Goal: Task Accomplishment & Management: Manage account settings

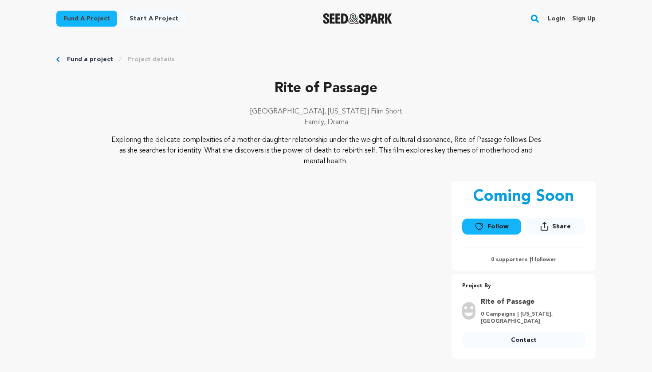
click at [553, 20] on link "Login" at bounding box center [556, 19] width 17 height 14
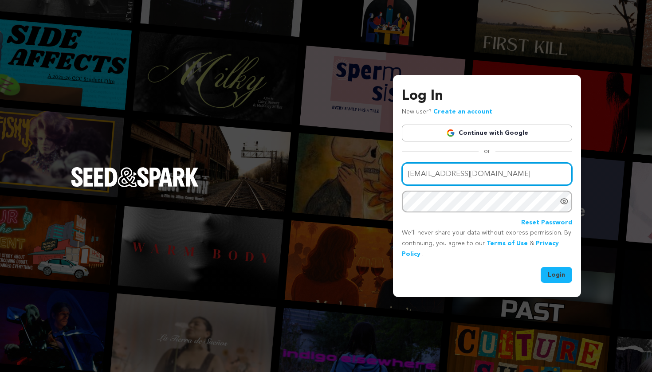
type input "kb@cruefilms.co"
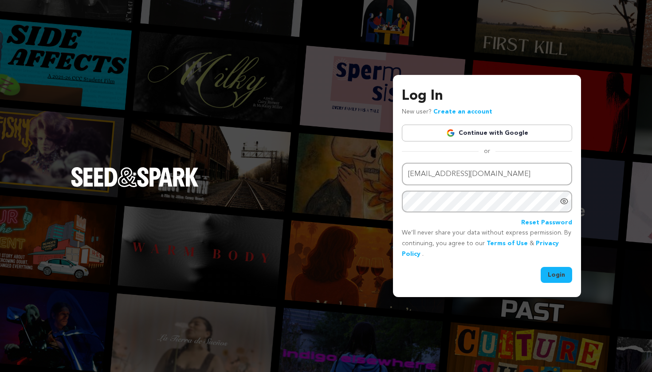
click at [558, 273] on button "Login" at bounding box center [557, 275] width 32 height 16
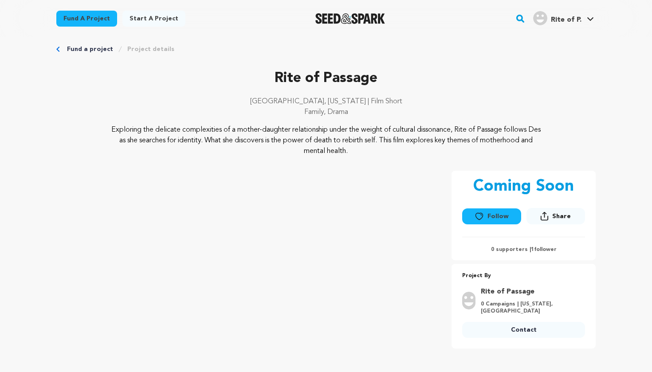
scroll to position [10, 0]
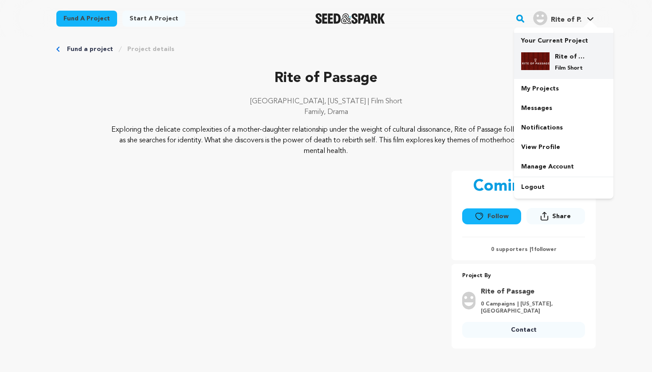
click at [547, 53] on img at bounding box center [535, 61] width 28 height 18
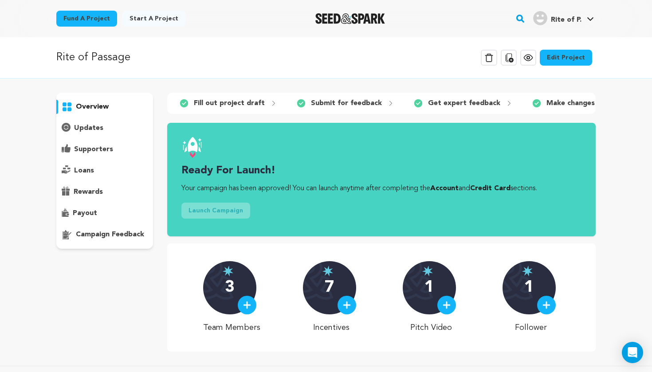
click at [563, 59] on link "Edit Project" at bounding box center [566, 58] width 52 height 16
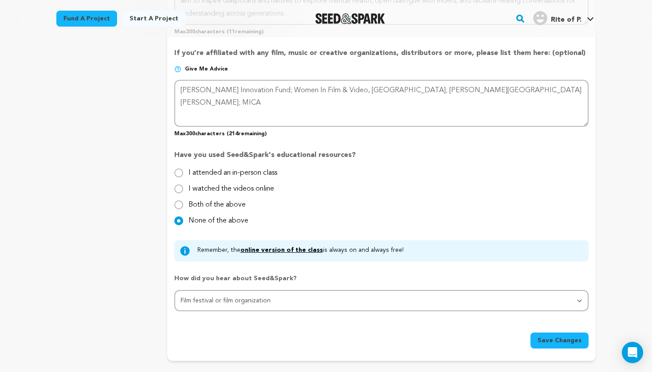
scroll to position [725, 0]
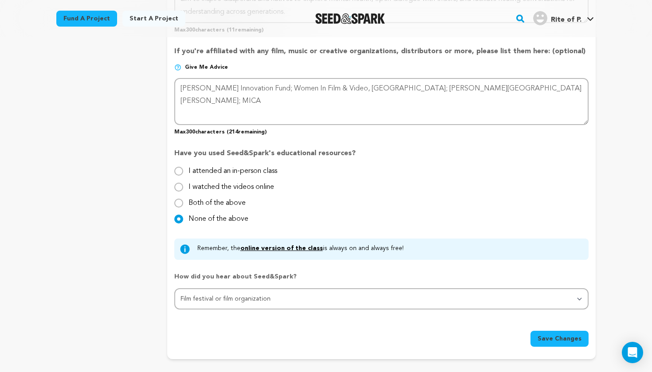
click at [292, 247] on link "online version of the class" at bounding box center [282, 248] width 83 height 6
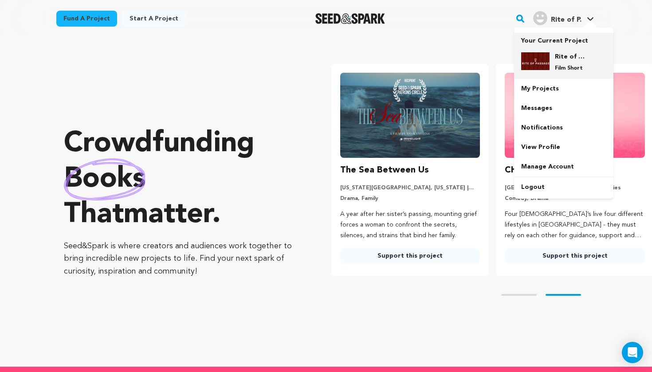
scroll to position [0, 172]
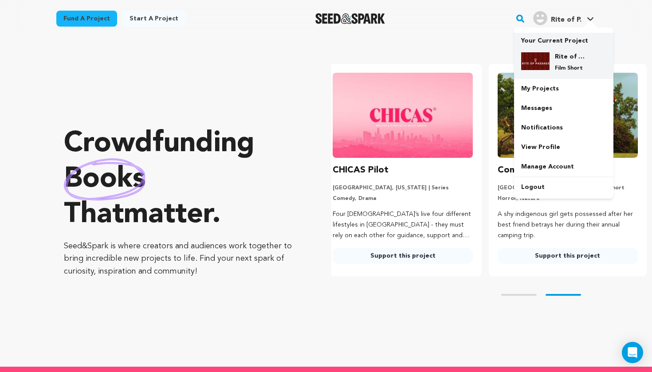
click at [560, 66] on p "Film Short" at bounding box center [571, 68] width 32 height 7
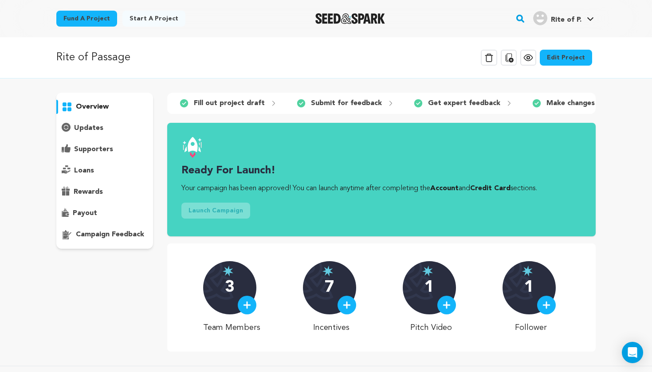
click at [561, 62] on link "Edit Project" at bounding box center [566, 58] width 52 height 16
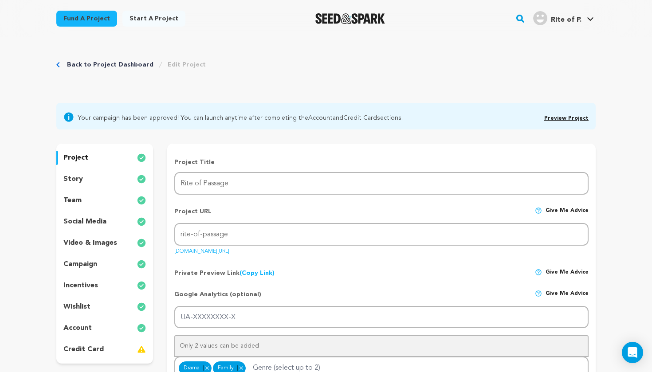
click at [111, 198] on div "team" at bounding box center [104, 201] width 97 height 14
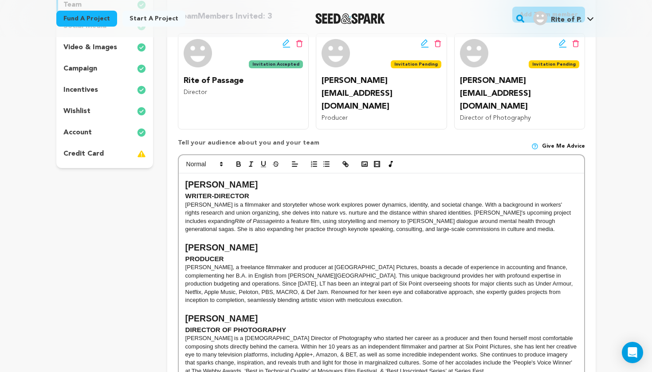
scroll to position [225, 0]
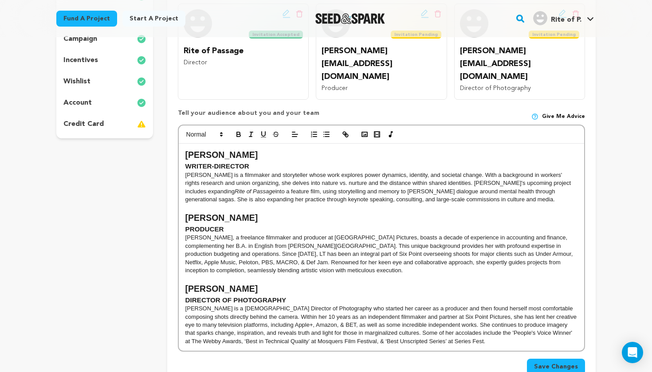
click at [494, 311] on p "Alexis Chinery is a Ghanaian-American Director of Photography who started her c…" at bounding box center [382, 325] width 392 height 41
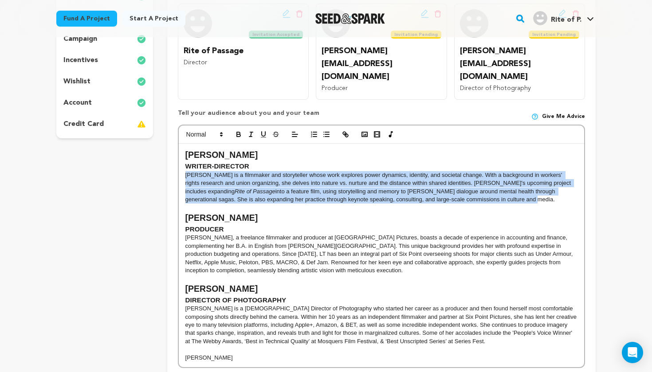
drag, startPoint x: 184, startPoint y: 146, endPoint x: 478, endPoint y: 168, distance: 295.0
click at [478, 168] on div "Katrina Binutu WRITER-DIRECTOR Katrina Binutu is a filmmaker and storyteller wh…" at bounding box center [382, 256] width 406 height 224
click at [427, 171] on p "Katrina Binutu is a filmmaker and storyteller whose work explores power dynamic…" at bounding box center [382, 187] width 392 height 33
drag, startPoint x: 475, startPoint y: 171, endPoint x: 185, endPoint y: 146, distance: 291.3
click at [186, 171] on p "Katrina Binutu is a filmmaker and storyteller whose work explores power dynamic…" at bounding box center [382, 187] width 392 height 33
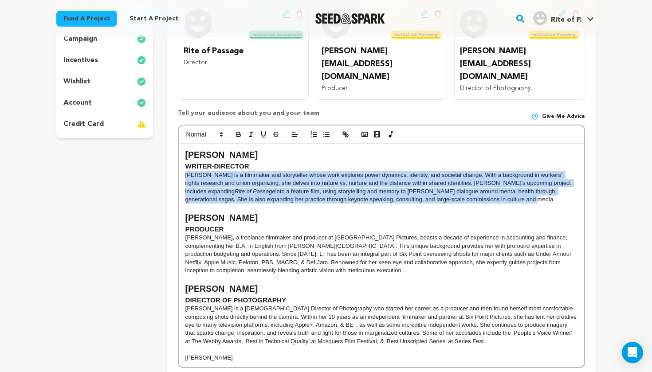
click at [205, 171] on p "Katrina Binutu is a filmmaker and storyteller whose work explores power dynamic…" at bounding box center [382, 187] width 392 height 33
drag, startPoint x: 480, startPoint y: 174, endPoint x: 185, endPoint y: 146, distance: 296.9
click at [185, 146] on div "Katrina Binutu WRITER-DIRECTOR Katrina Binutu is a filmmaker and storyteller wh…" at bounding box center [382, 256] width 406 height 224
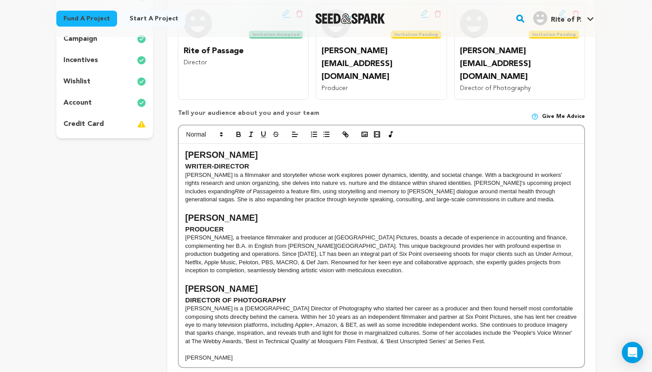
scroll to position [4, 0]
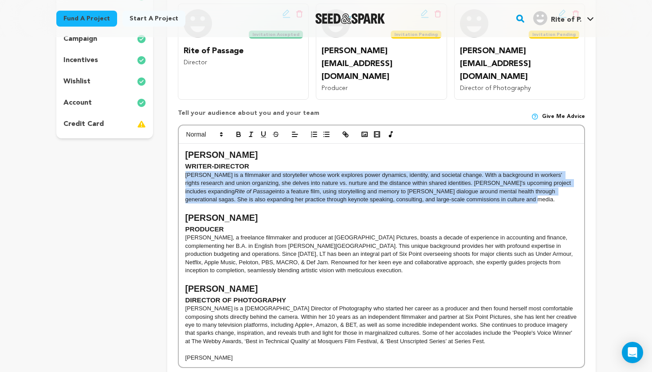
drag, startPoint x: 478, startPoint y: 172, endPoint x: 185, endPoint y: 146, distance: 294.1
click at [186, 171] on p "Katrina Binutu is a filmmaker and storyteller whose work explores power dynamic…" at bounding box center [382, 187] width 392 height 33
click at [198, 171] on p "Katrina Binutu is a filmmaker and storyteller whose work explores power dynamic…" at bounding box center [382, 187] width 392 height 33
drag, startPoint x: 185, startPoint y: 147, endPoint x: 478, endPoint y: 172, distance: 294.0
click at [478, 172] on div "Katrina Binutu WRITER-DIRECTOR Katrina Binutu is a filmmaker and storyteller wh…" at bounding box center [382, 256] width 406 height 224
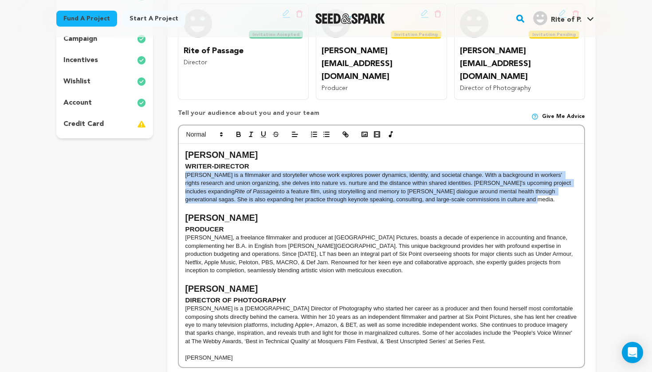
click at [453, 171] on p "Katrina Binutu is a filmmaker and storyteller whose work explores power dynamic…" at bounding box center [382, 187] width 392 height 33
drag, startPoint x: 483, startPoint y: 172, endPoint x: 185, endPoint y: 148, distance: 299.2
click at [185, 148] on div "Katrina Binutu WRITER-DIRECTOR Katrina Binutu is a filmmaker and storyteller wh…" at bounding box center [382, 256] width 406 height 224
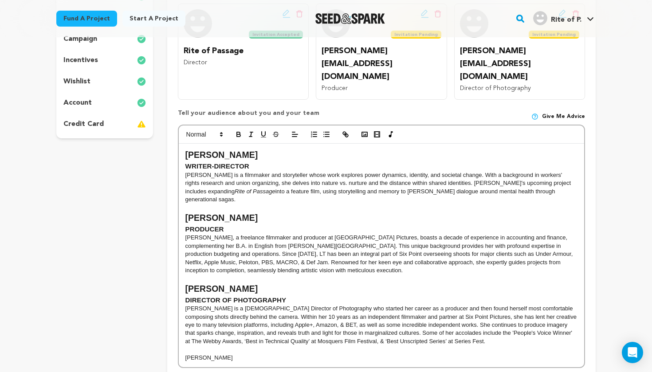
scroll to position [4, 0]
drag, startPoint x: 286, startPoint y: 261, endPoint x: 186, endPoint y: 251, distance: 101.2
click at [186, 251] on div "Katrina Binutu WRITER-DIRECTOR Katrina Binutu is a filmmaker and storyteller wh…" at bounding box center [382, 256] width 406 height 224
copy div "Alexis Chinery DIRECTOR OF PHOTOGRAPHY"
click at [198, 354] on p "Wanyu Zhang" at bounding box center [382, 358] width 392 height 8
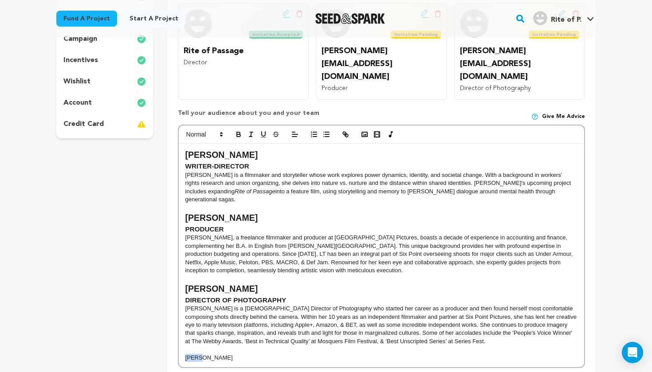
click at [198, 354] on p "Wanyu Zhang" at bounding box center [382, 358] width 392 height 8
click at [209, 354] on h2 "Alexis Chinery" at bounding box center [382, 360] width 392 height 12
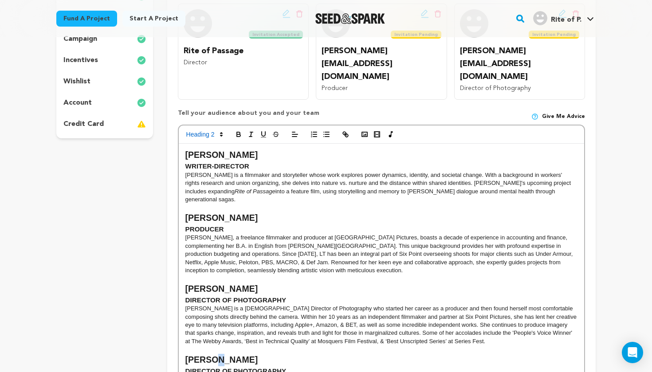
click at [209, 354] on h2 "Alexis Chinery" at bounding box center [382, 360] width 392 height 12
drag, startPoint x: 186, startPoint y: 320, endPoint x: 245, endPoint y: 319, distance: 58.2
click at [245, 354] on h2 "Alexis Chinery" at bounding box center [382, 360] width 392 height 12
click at [209, 367] on strong "DIRECTOR OF PHOTOGRAPHY" at bounding box center [236, 371] width 101 height 8
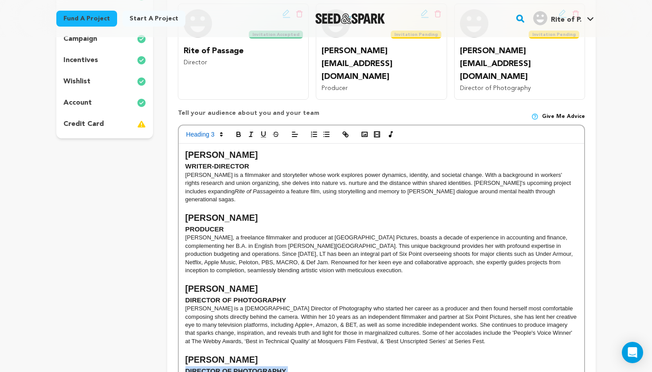
click at [209, 367] on strong "DIRECTOR OF PHOTOGRAPHY" at bounding box center [236, 371] width 101 height 8
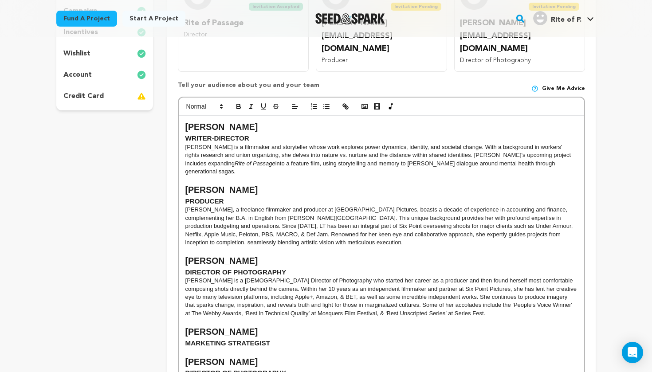
scroll to position [254, 0]
drag, startPoint x: 186, startPoint y: 321, endPoint x: 223, endPoint y: 333, distance: 38.5
click at [224, 333] on div "Katrina Binutu WRITER-DIRECTOR Katrina Binutu is a filmmaker and storyteller wh…" at bounding box center [382, 253] width 406 height 276
click at [223, 369] on strong "DIRECTOR OF PHOTOGRAPHY" at bounding box center [236, 373] width 101 height 8
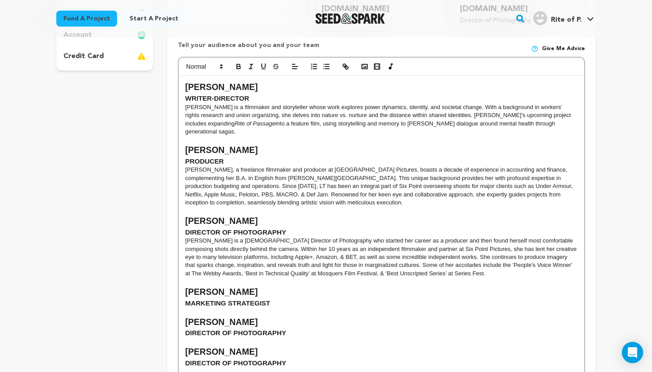
scroll to position [308, 0]
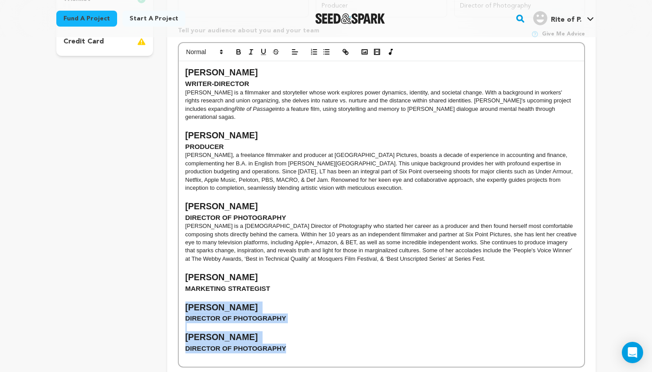
drag, startPoint x: 186, startPoint y: 271, endPoint x: 295, endPoint y: 310, distance: 116.1
click at [295, 310] on div "Katrina Binutu WRITER-DIRECTOR Katrina Binutu is a filmmaker and storyteller wh…" at bounding box center [382, 214] width 406 height 306
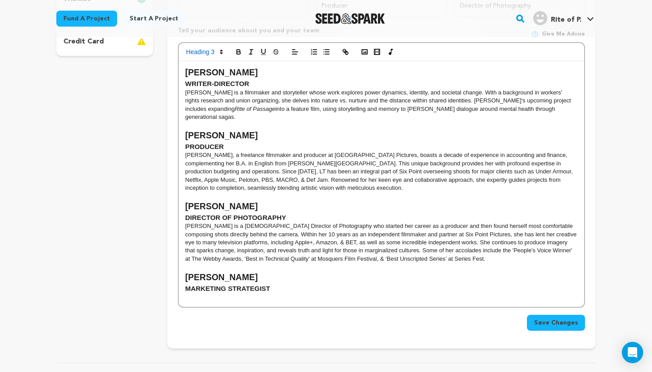
click at [245, 293] on p at bounding box center [382, 297] width 392 height 8
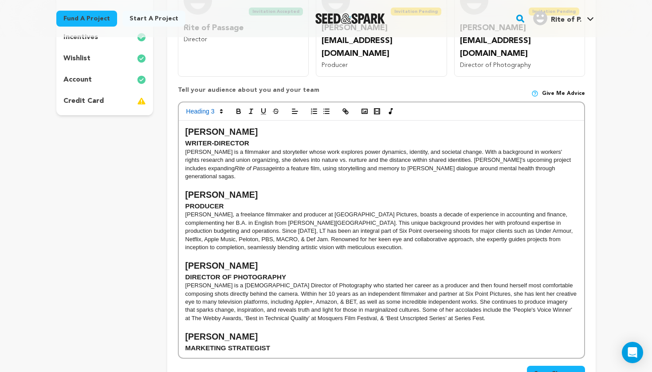
scroll to position [270, 0]
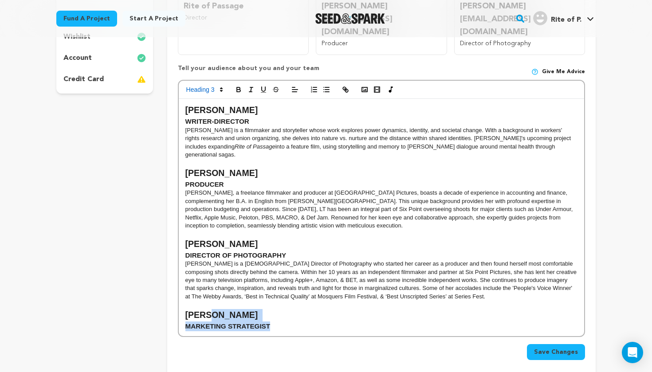
drag, startPoint x: 284, startPoint y: 287, endPoint x: 213, endPoint y: 272, distance: 72.7
click at [213, 272] on div "Katrina Binutu WRITER-DIRECTOR Katrina Binutu is a filmmaker and storyteller wh…" at bounding box center [382, 217] width 406 height 237
click at [276, 322] on h3 "MARKETING STRATEGIST" at bounding box center [382, 327] width 392 height 10
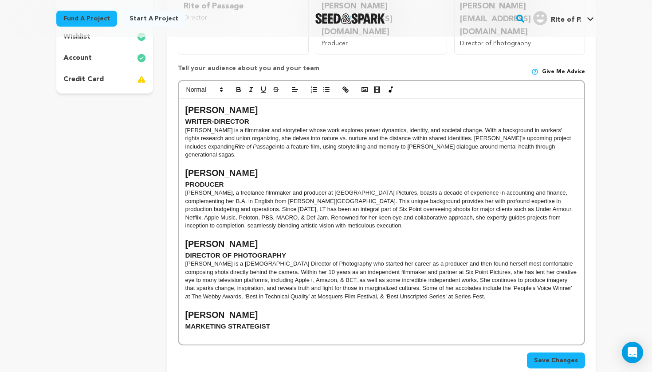
click at [188, 331] on p at bounding box center [382, 335] width 392 height 8
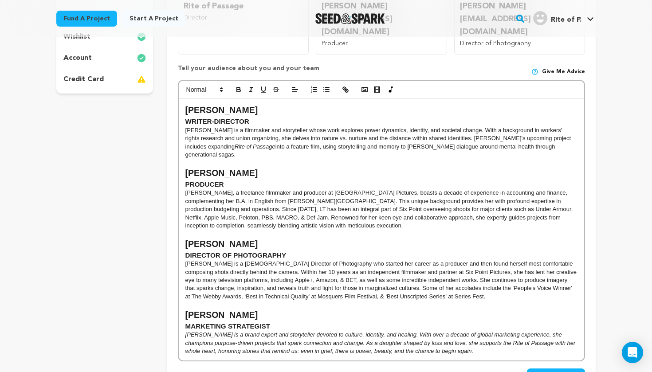
scroll to position [4, 0]
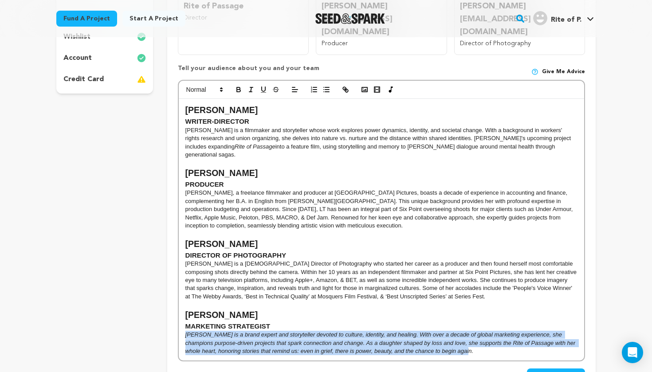
drag, startPoint x: 182, startPoint y: 294, endPoint x: 478, endPoint y: 312, distance: 296.1
click at [478, 312] on div "Katrina Binutu WRITER-DIRECTOR Katrina Binutu is a filmmaker and storyteller wh…" at bounding box center [382, 230] width 406 height 262
click at [250, 86] on icon "button" at bounding box center [251, 90] width 8 height 8
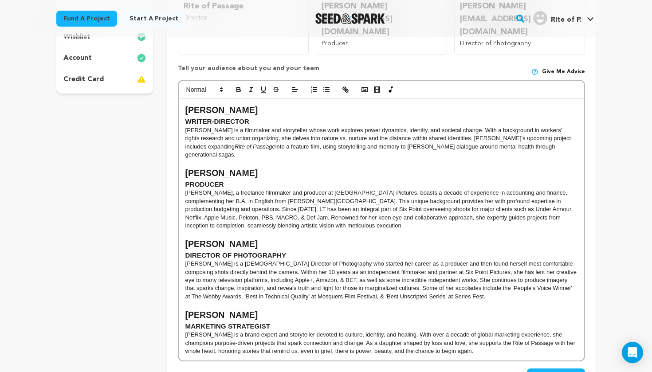
click at [290, 189] on p "LaTonya Joyce, a freelance filmmaker and producer at Six Point Pictures, boasts…" at bounding box center [382, 209] width 392 height 41
click at [554, 372] on span "Save Changes" at bounding box center [556, 376] width 44 height 9
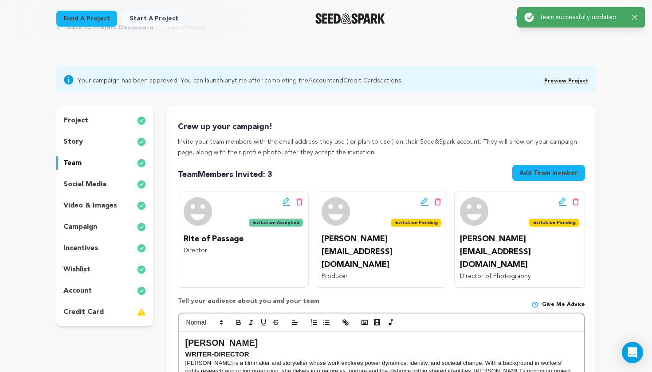
scroll to position [0, 0]
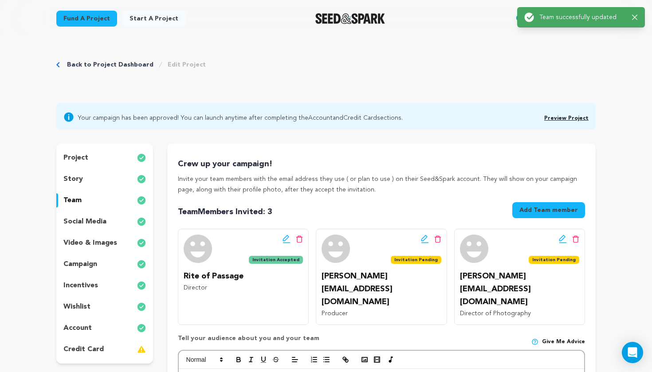
click at [92, 220] on p "social media" at bounding box center [84, 222] width 43 height 11
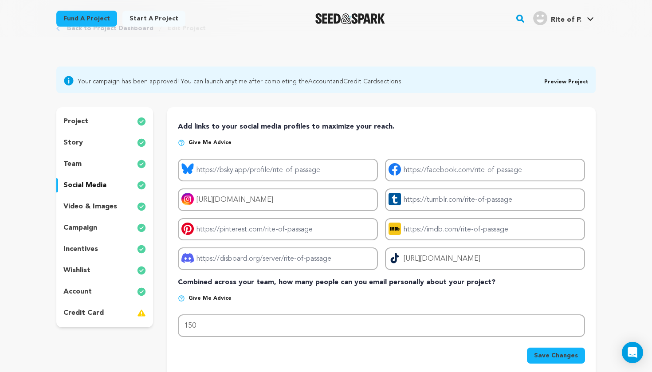
scroll to position [36, 0]
click at [90, 209] on p "video & images" at bounding box center [90, 206] width 54 height 11
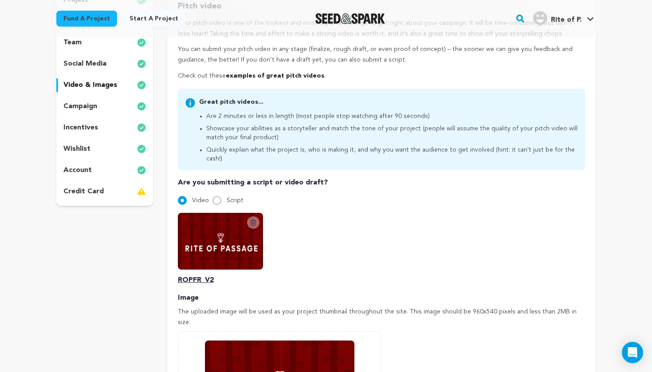
scroll to position [146, 0]
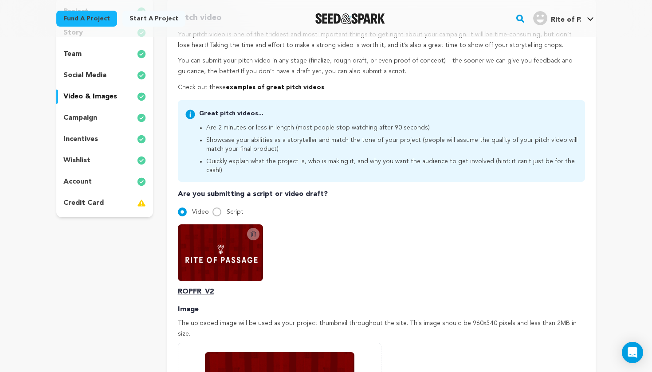
click at [84, 118] on p "campaign" at bounding box center [80, 118] width 34 height 11
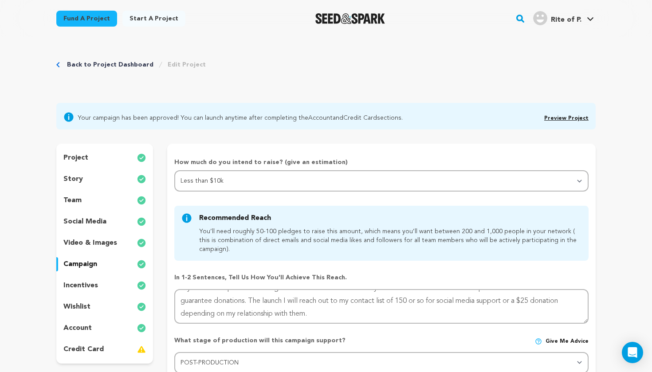
click at [114, 284] on div "incentives" at bounding box center [104, 286] width 97 height 14
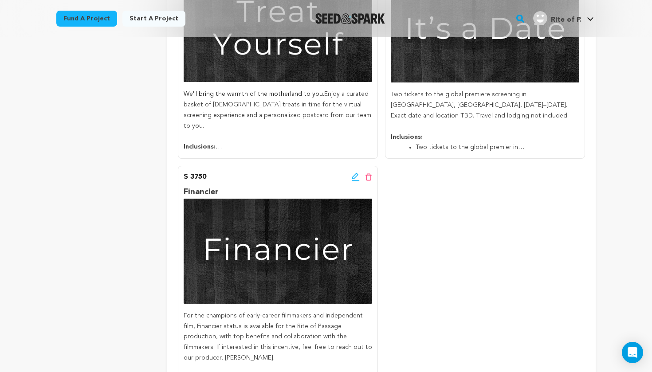
scroll to position [718, 0]
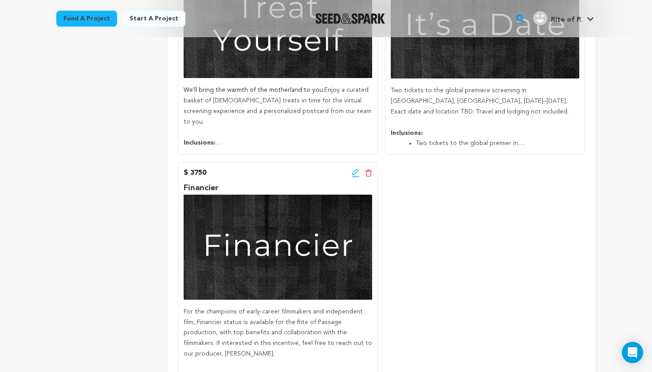
click at [353, 169] on icon at bounding box center [355, 172] width 6 height 6
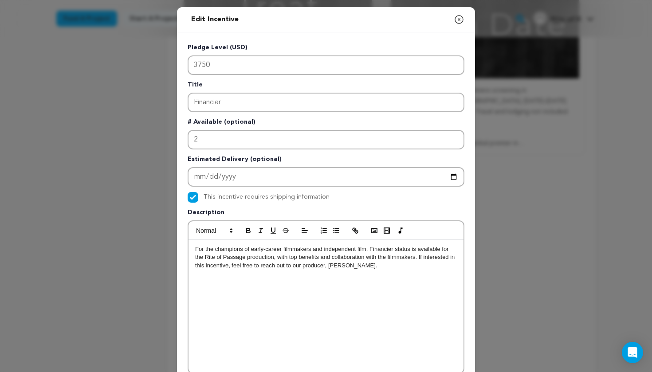
scroll to position [8, 0]
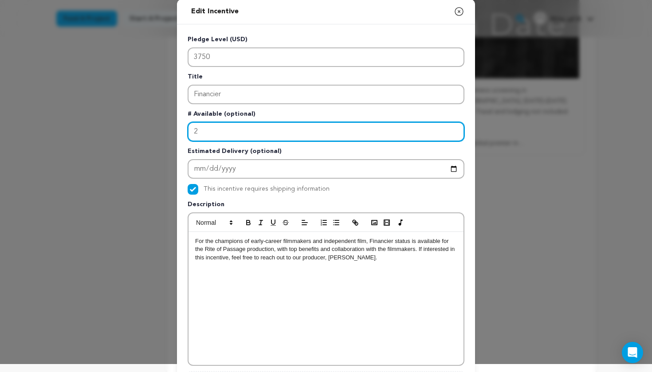
drag, startPoint x: 199, startPoint y: 133, endPoint x: 192, endPoint y: 133, distance: 6.7
click at [192, 133] on input "2" at bounding box center [326, 132] width 277 height 20
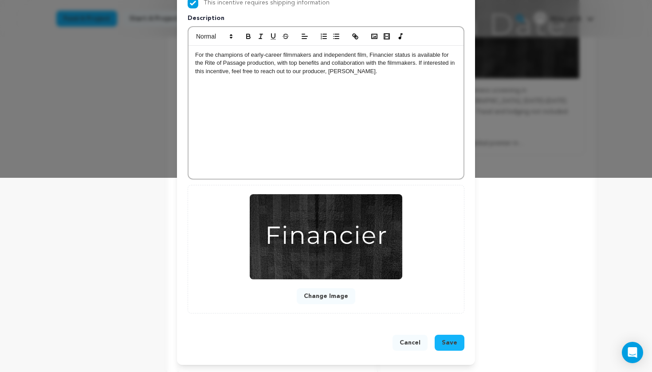
scroll to position [195, 0]
type input "1"
click at [414, 338] on button "Cancel" at bounding box center [410, 343] width 35 height 16
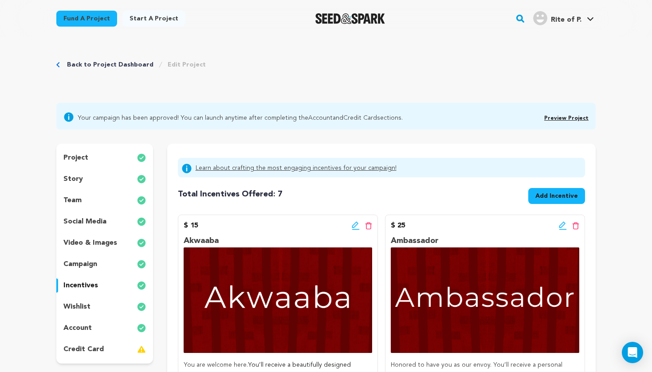
scroll to position [0, 0]
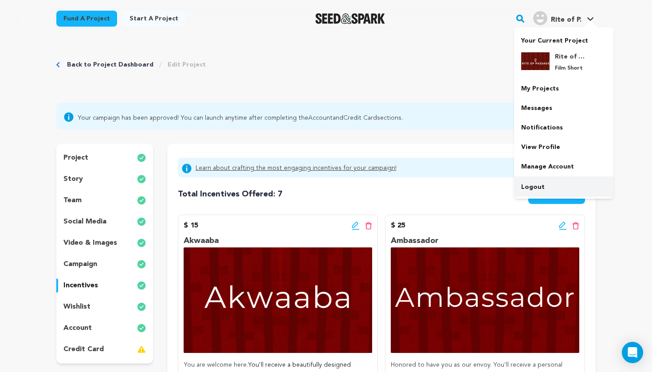
click at [529, 185] on link "Logout" at bounding box center [563, 188] width 99 height 20
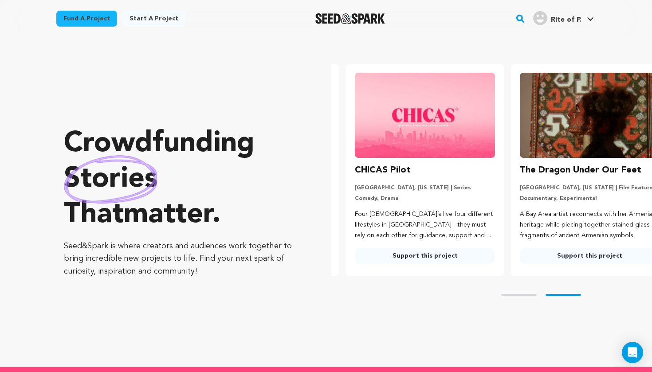
scroll to position [0, 172]
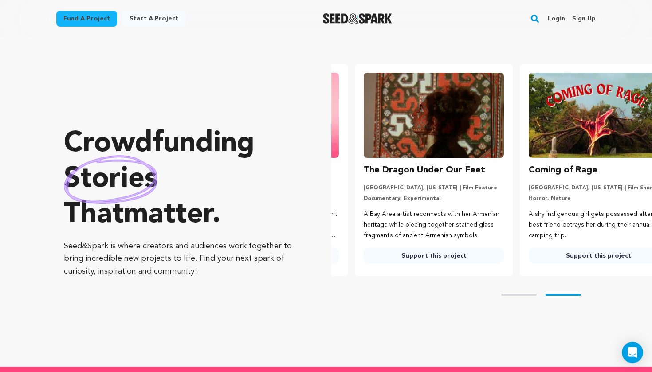
scroll to position [0, 172]
